Goal: Task Accomplishment & Management: Manage account settings

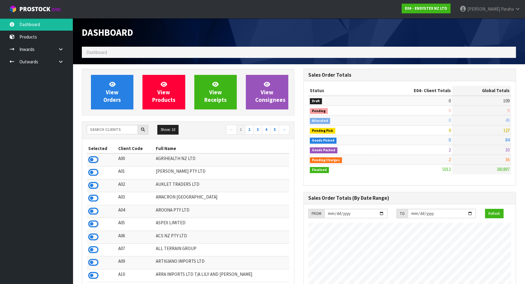
scroll to position [458, 221]
click at [111, 131] on input "text" at bounding box center [112, 129] width 51 height 9
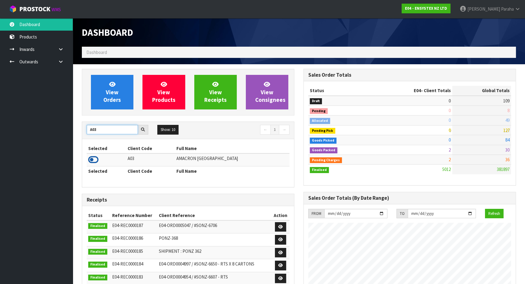
type input "A03"
drag, startPoint x: 96, startPoint y: 160, endPoint x: 91, endPoint y: 143, distance: 18.3
click at [95, 158] on icon at bounding box center [93, 159] width 10 height 9
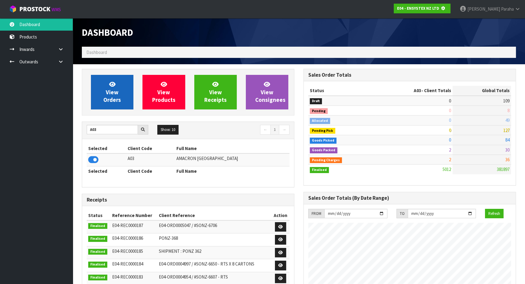
scroll to position [302629, 302784]
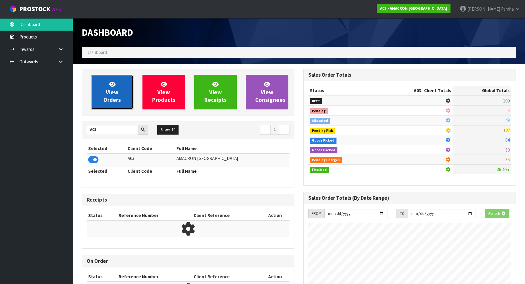
click at [107, 96] on span "View Orders" at bounding box center [112, 92] width 18 height 23
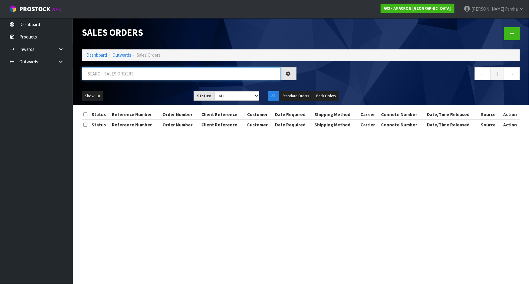
click at [122, 75] on input "text" at bounding box center [181, 73] width 199 height 13
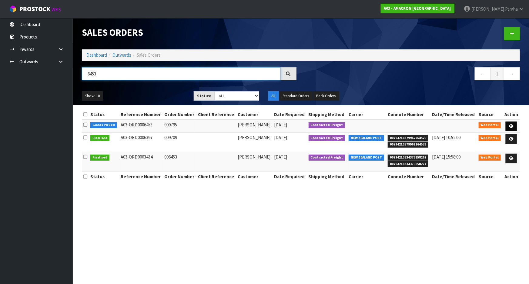
type input "6453"
click at [514, 123] on link at bounding box center [510, 127] width 11 height 10
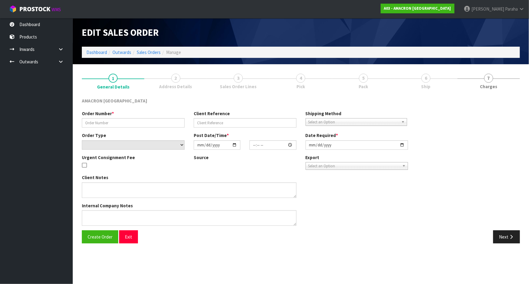
type input "009795"
select select "number:0"
type input "[DATE]"
type input "09:08:00.000"
type input "[DATE]"
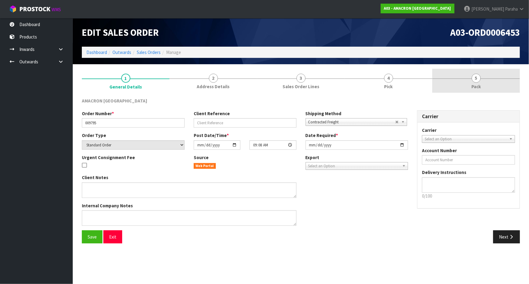
click at [476, 81] on span "5" at bounding box center [475, 78] width 9 height 9
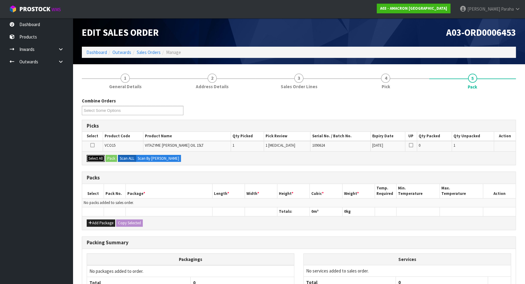
drag, startPoint x: 96, startPoint y: 158, endPoint x: 104, endPoint y: 158, distance: 7.9
click at [97, 158] on button "Select All" at bounding box center [96, 158] width 18 height 7
click at [107, 158] on button "Pack" at bounding box center [111, 158] width 12 height 7
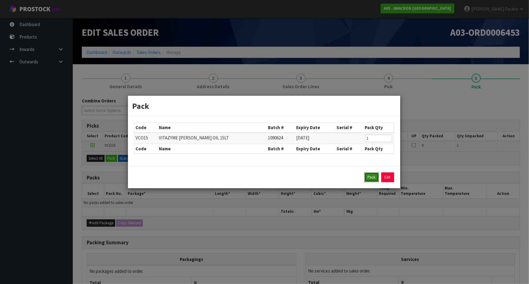
click at [376, 176] on button "Pack" at bounding box center [371, 177] width 15 height 10
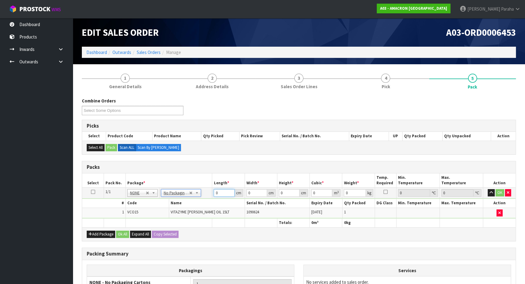
click at [218, 195] on input "0" at bounding box center [224, 193] width 21 height 8
type input "28"
type input "3"
type input "0.002352"
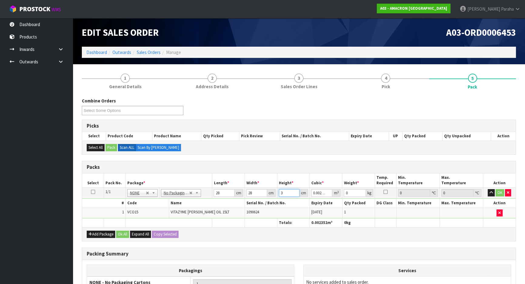
type input "31"
type input "0.024304"
type input "31"
type input "15"
click at [488, 189] on button "button" at bounding box center [491, 192] width 7 height 7
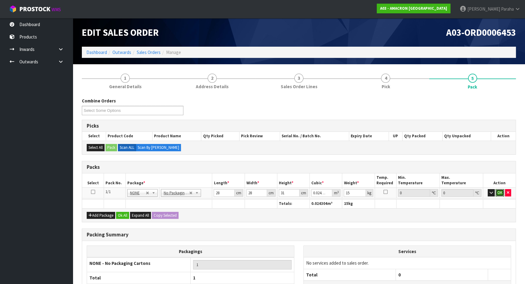
click button "OK" at bounding box center [499, 192] width 8 height 7
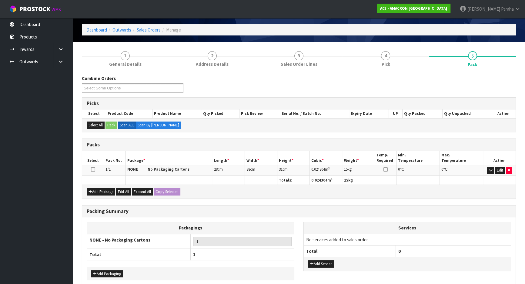
scroll to position [51, 0]
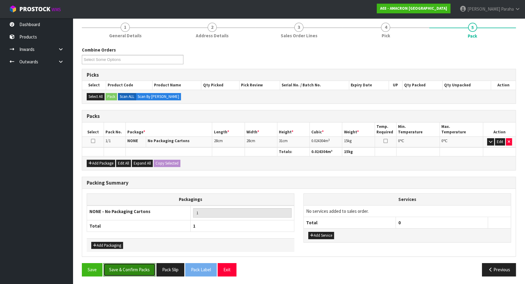
click at [145, 266] on button "Save & Confirm Packs" at bounding box center [129, 269] width 52 height 13
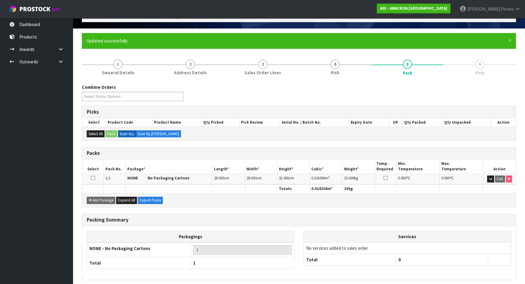
scroll to position [59, 0]
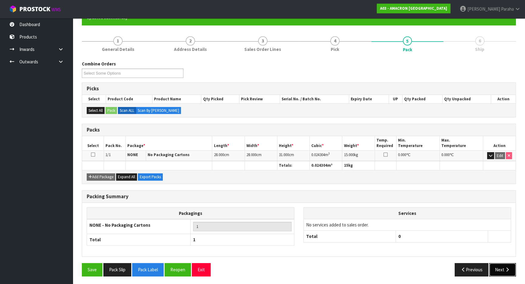
click at [508, 272] on button "Next" at bounding box center [502, 269] width 27 height 13
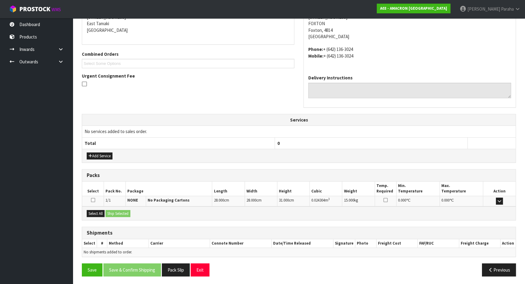
scroll to position [129, 0]
drag, startPoint x: 98, startPoint y: 210, endPoint x: 110, endPoint y: 212, distance: 12.2
click at [97, 210] on button "Select All" at bounding box center [96, 213] width 18 height 7
click at [112, 212] on button "Ship Selected" at bounding box center [117, 213] width 25 height 7
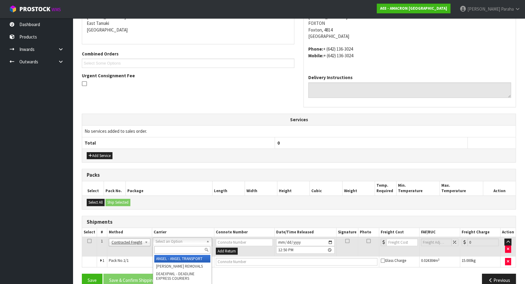
drag, startPoint x: 165, startPoint y: 251, endPoint x: 165, endPoint y: 245, distance: 5.5
click at [165, 250] on input "text" at bounding box center [182, 250] width 56 height 8
type input "nzp"
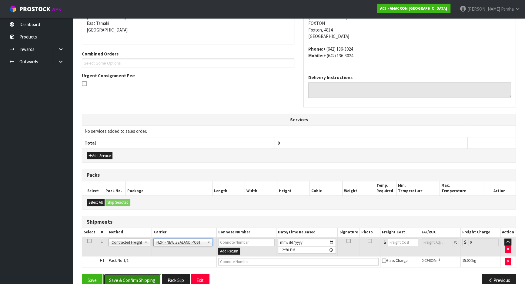
click at [133, 281] on button "Save & Confirm Shipping" at bounding box center [132, 280] width 58 height 13
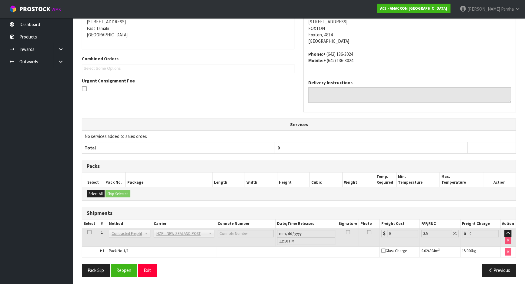
scroll to position [132, 0]
click at [126, 269] on button "Reopen" at bounding box center [124, 269] width 26 height 13
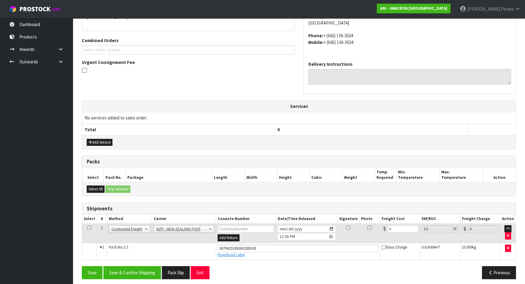
scroll to position [145, 0]
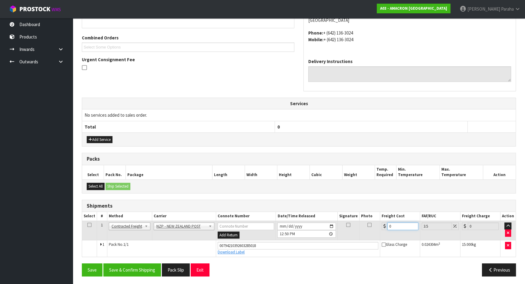
click at [398, 227] on input "0" at bounding box center [402, 226] width 31 height 8
type input "1"
type input "1.03"
type input "12"
type input "12.42"
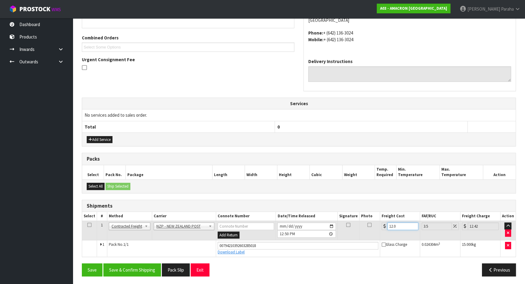
type input "12.06"
type input "12.48"
type input "12.06"
click at [137, 271] on button "Save & Confirm Shipping" at bounding box center [132, 269] width 58 height 13
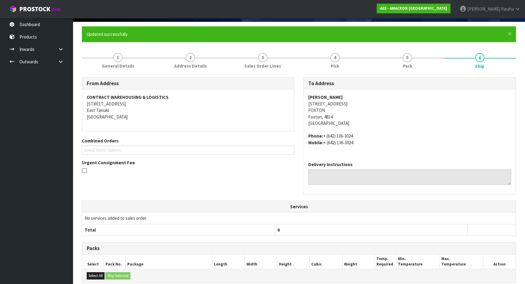
scroll to position [0, 0]
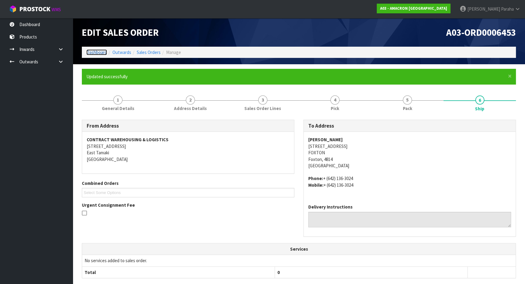
click at [97, 51] on link "Dashboard" at bounding box center [96, 52] width 21 height 6
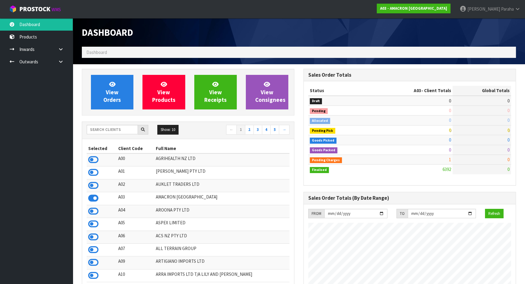
scroll to position [390, 221]
click at [118, 129] on input "text" at bounding box center [112, 129] width 51 height 9
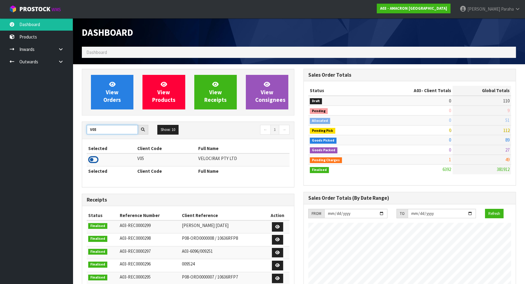
type input "V05"
click at [95, 159] on icon at bounding box center [93, 159] width 10 height 9
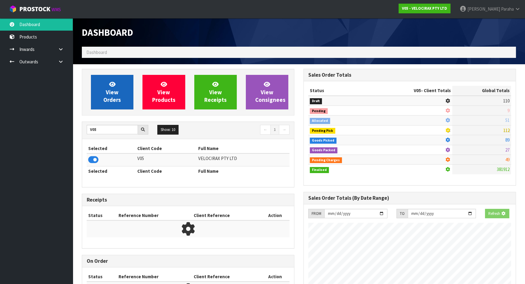
scroll to position [377, 221]
click at [98, 95] on link "View Orders" at bounding box center [112, 92] width 42 height 35
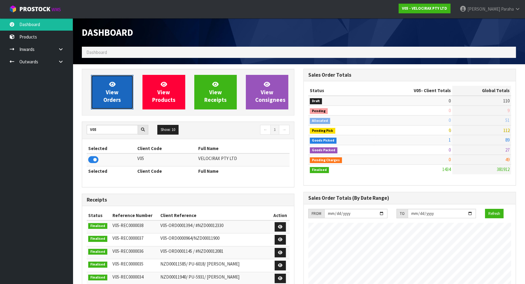
scroll to position [471, 221]
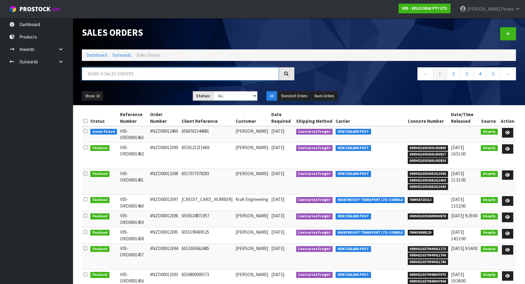
click at [107, 74] on input "text" at bounding box center [180, 73] width 197 height 13
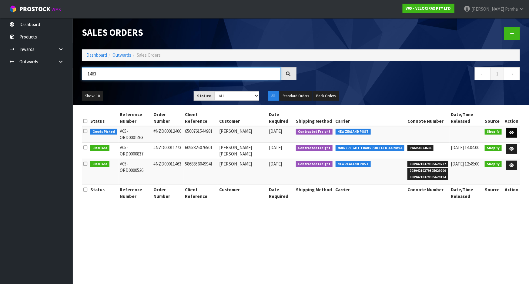
type input "1463"
click at [512, 131] on icon at bounding box center [511, 133] width 5 height 4
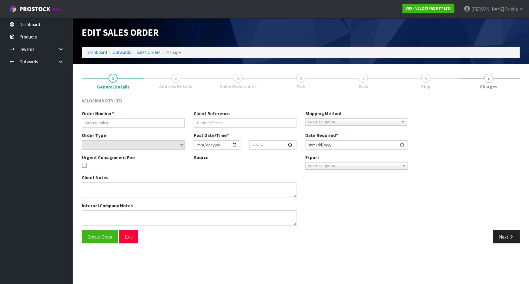
type input "#NZD00012400"
type input "6560761544981"
select select "number:0"
type input "[DATE]"
type input "10:49:05.000"
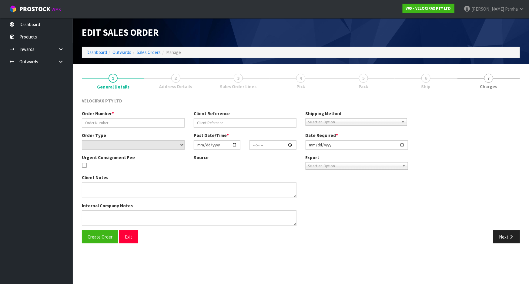
type input "[DATE]"
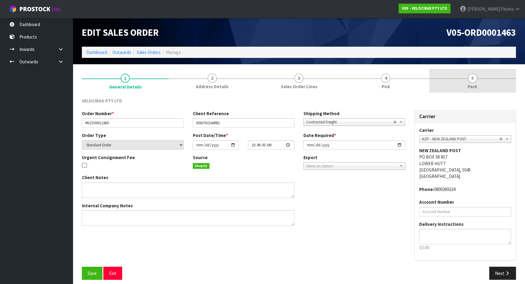
click at [474, 81] on span "5" at bounding box center [472, 78] width 9 height 9
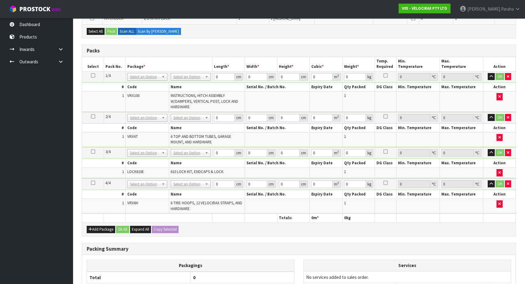
scroll to position [210, 0]
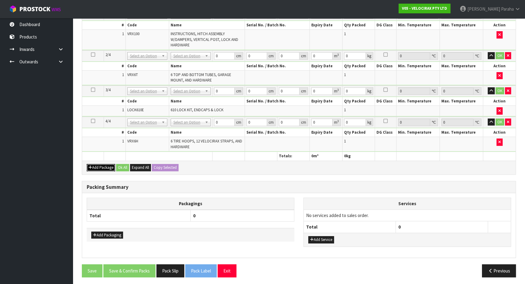
click at [105, 164] on button "Add Package" at bounding box center [101, 167] width 28 height 7
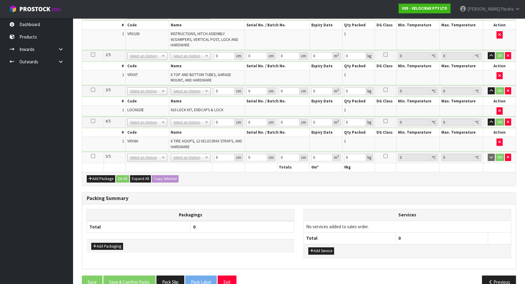
click at [94, 156] on icon at bounding box center [93, 156] width 4 height 0
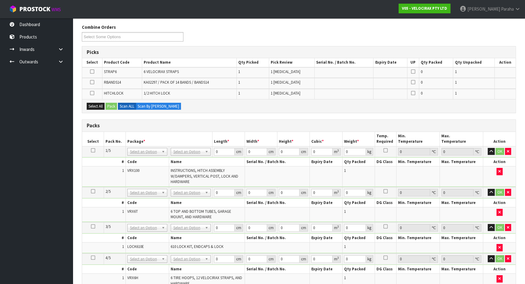
scroll to position [73, 0]
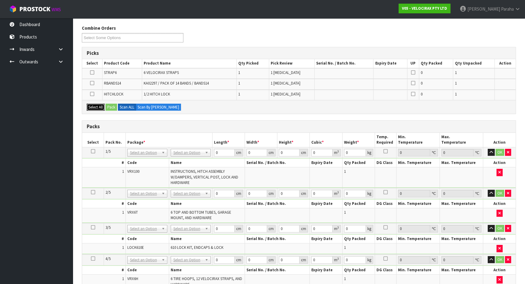
click at [95, 104] on button "Select All" at bounding box center [96, 107] width 18 height 7
click at [108, 106] on button "Pack" at bounding box center [111, 107] width 12 height 7
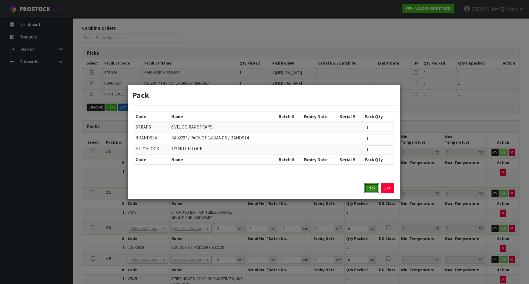
click at [370, 188] on button "Pack" at bounding box center [371, 188] width 15 height 10
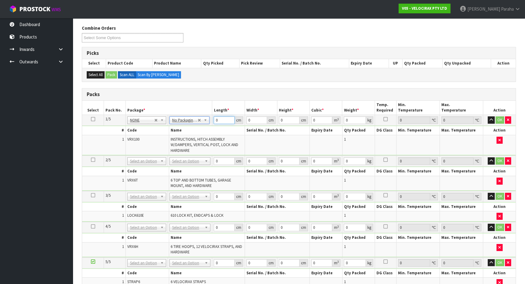
click at [220, 122] on input "0" at bounding box center [224, 120] width 21 height 8
type input "149"
type input "31"
type input "1"
type input "0.004619"
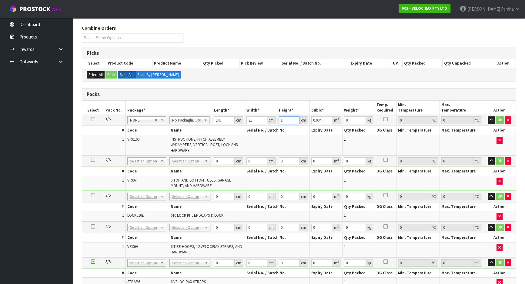
type input "17"
type input "0.078523"
type input "17"
type input "24"
click at [488, 116] on button "button" at bounding box center [491, 119] width 7 height 7
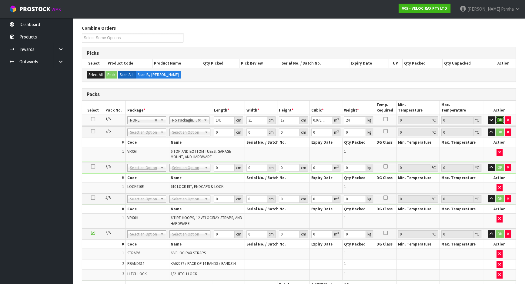
click button "OK" at bounding box center [499, 119] width 8 height 7
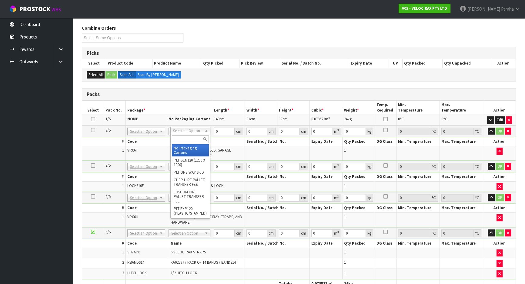
type input "2"
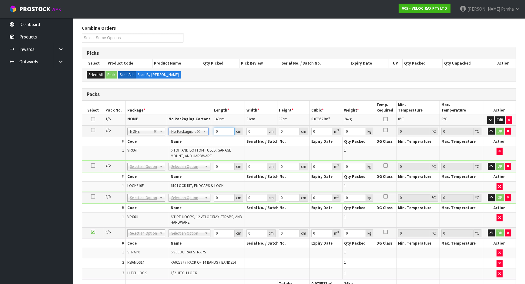
click at [222, 129] on input "0" at bounding box center [224, 132] width 21 height 8
type input "160"
type input "14"
type input "1"
type input "0.00224"
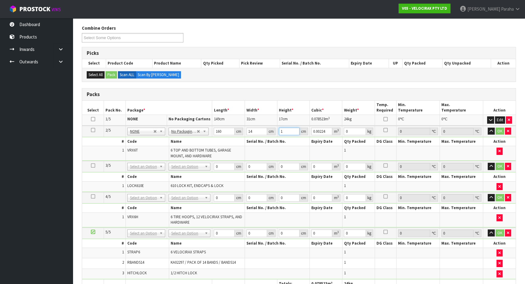
type input "16"
type input "0.03584"
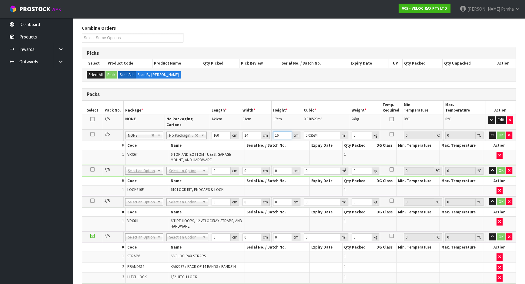
type input "16"
type input "13"
click at [489, 132] on button "button" at bounding box center [492, 135] width 7 height 7
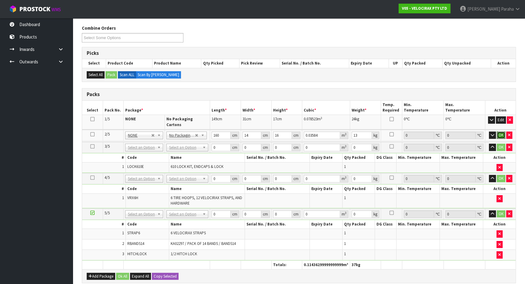
click button "OK" at bounding box center [501, 135] width 8 height 7
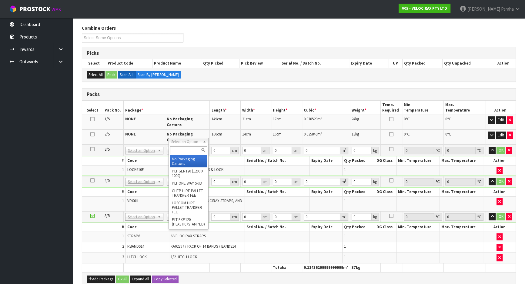
drag, startPoint x: 195, startPoint y: 158, endPoint x: 214, endPoint y: 149, distance: 21.0
type input "3"
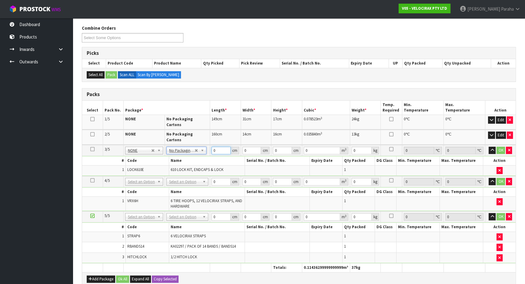
click at [221, 147] on input "0" at bounding box center [220, 151] width 19 height 8
type input "174"
type input "7"
type input "0.008526"
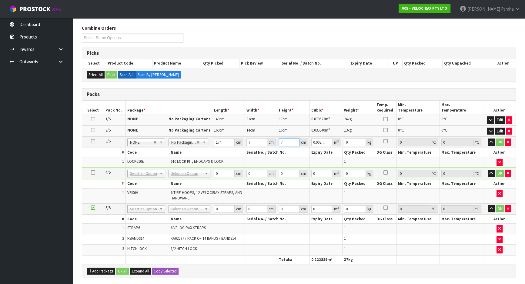
type input "7"
type input "3"
click at [488, 138] on button "button" at bounding box center [491, 141] width 7 height 7
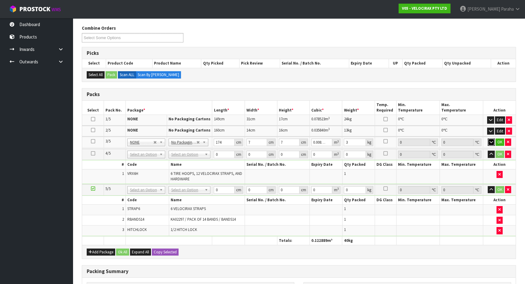
click at [488, 138] on button "button" at bounding box center [491, 141] width 7 height 7
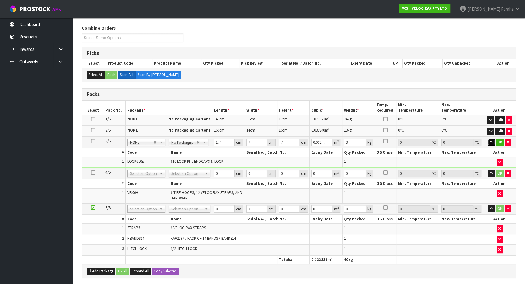
click at [488, 138] on button "button" at bounding box center [491, 141] width 7 height 7
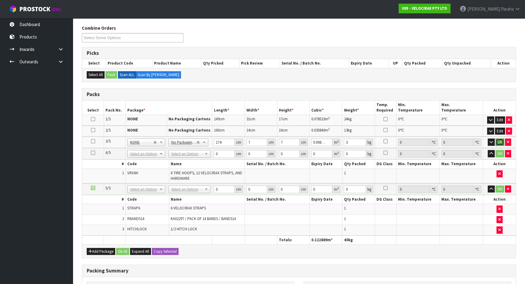
click button "OK" at bounding box center [499, 141] width 8 height 7
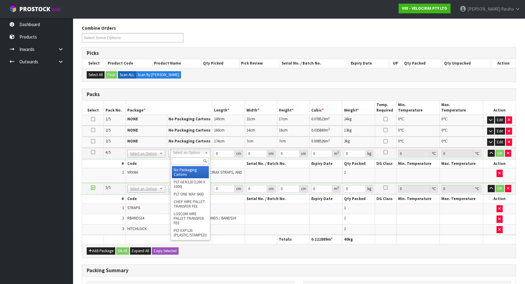
type input "4"
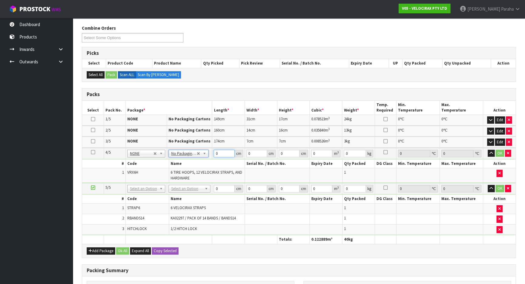
click at [221, 152] on input "0" at bounding box center [224, 154] width 21 height 8
type input "69"
type input "33"
type input "2"
type input "0.004554"
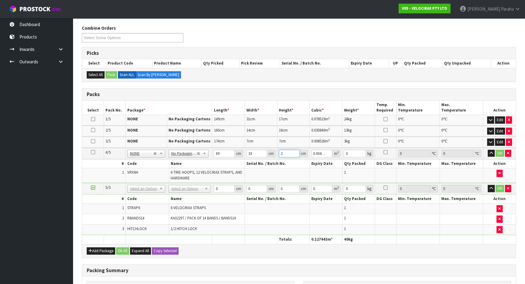
type input "25"
type input "0.056925"
type input "25"
type input "3"
click at [488, 150] on button "button" at bounding box center [491, 153] width 7 height 7
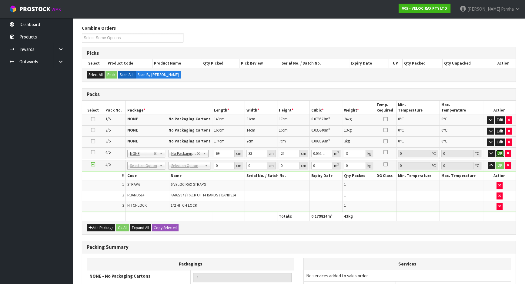
click button "OK" at bounding box center [499, 153] width 8 height 7
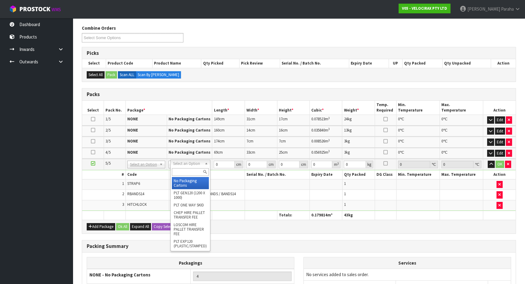
click at [199, 171] on input "text" at bounding box center [190, 172] width 37 height 8
type input "oc"
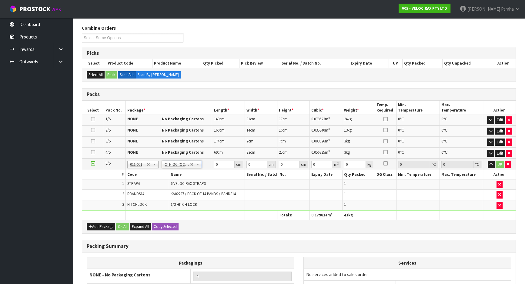
type input "0.68"
click at [216, 162] on input "0" at bounding box center [224, 165] width 21 height 8
type input "23"
type input "18"
type input "1"
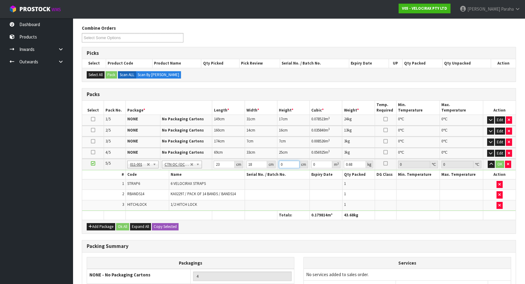
type input "0.000414"
type input "17"
type input "0.007038"
type input "17"
type input "1"
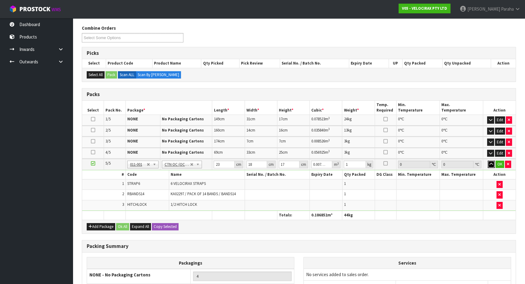
click at [488, 161] on button "button" at bounding box center [491, 164] width 7 height 7
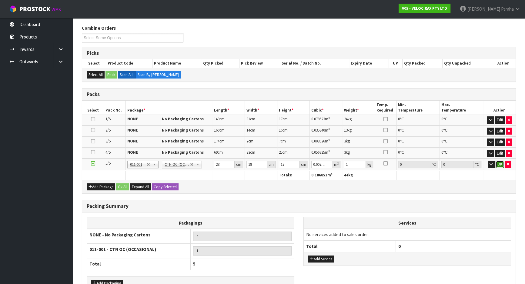
click button "OK" at bounding box center [499, 164] width 8 height 7
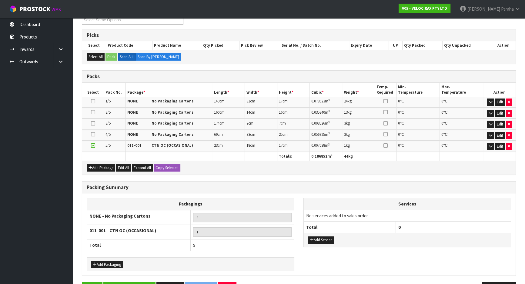
scroll to position [109, 0]
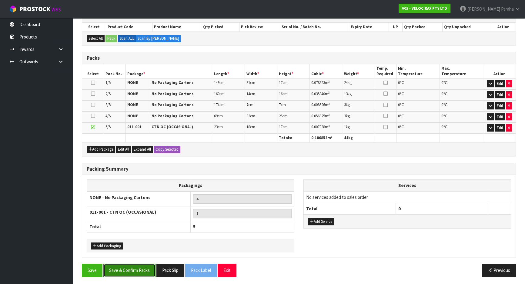
click at [135, 270] on button "Save & Confirm Packs" at bounding box center [129, 270] width 52 height 13
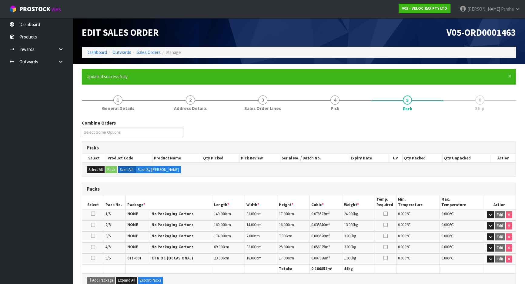
scroll to position [118, 0]
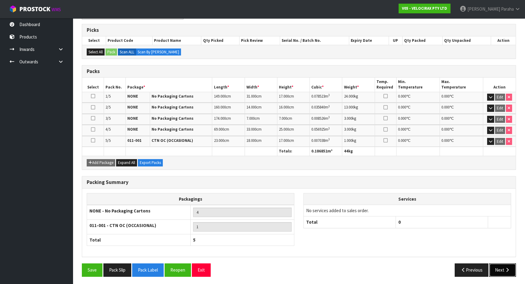
click at [508, 269] on icon "button" at bounding box center [507, 270] width 6 height 5
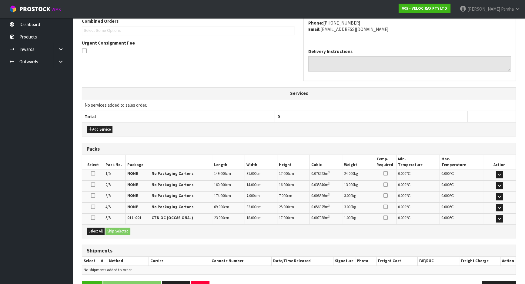
scroll to position [180, 0]
